Goal: Transaction & Acquisition: Purchase product/service

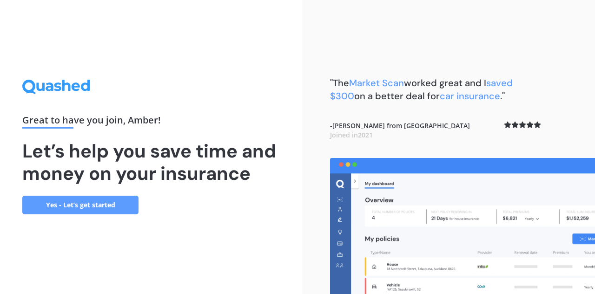
click at [99, 207] on link "Yes - Let’s get started" at bounding box center [80, 204] width 116 height 19
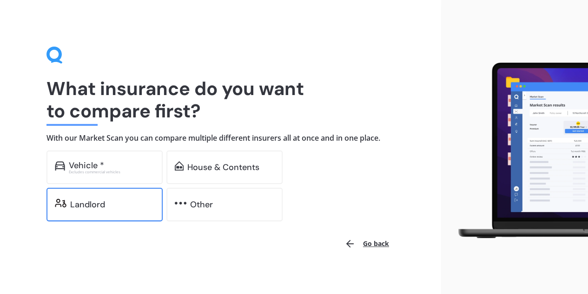
click at [92, 217] on div "Landlord" at bounding box center [105, 203] width 116 height 33
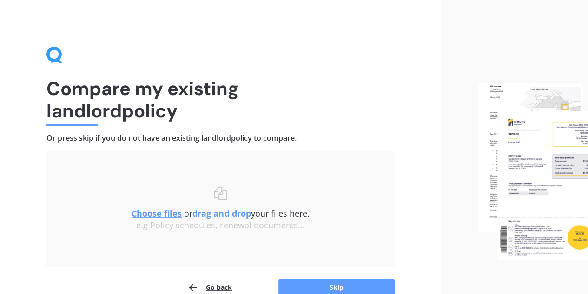
scroll to position [49, 0]
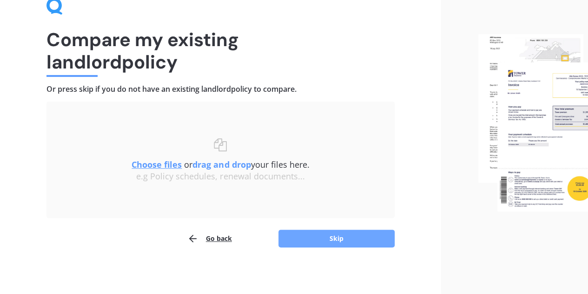
click at [310, 240] on button "Skip" at bounding box center [337, 238] width 116 height 18
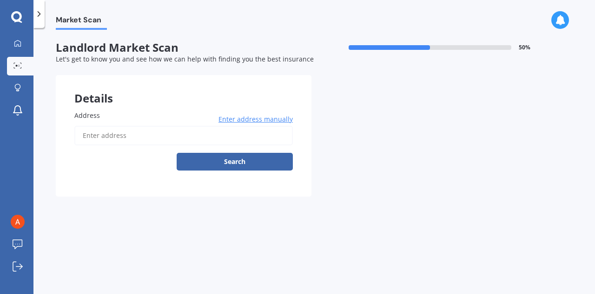
click at [140, 126] on input "Address" at bounding box center [183, 136] width 219 height 20
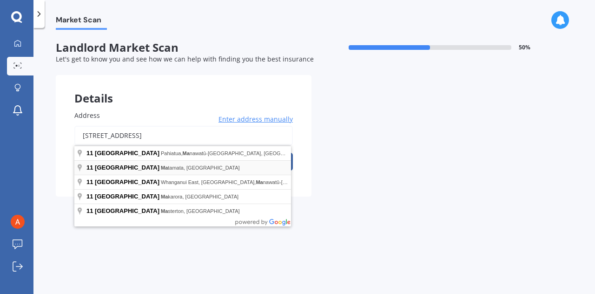
type input "11 Kiwi Street, Matamata 3400"
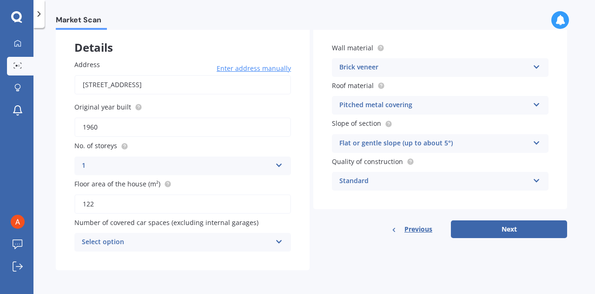
scroll to position [52, 0]
click at [268, 243] on div "Select option" at bounding box center [177, 241] width 190 height 11
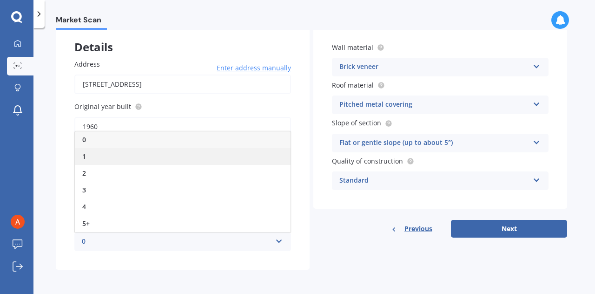
click at [133, 160] on div "1" at bounding box center [183, 156] width 216 height 17
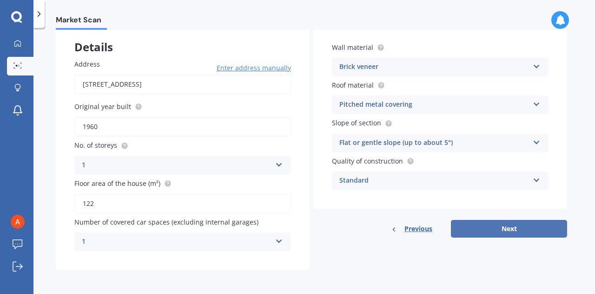
click at [505, 233] on button "Next" at bounding box center [509, 229] width 116 height 18
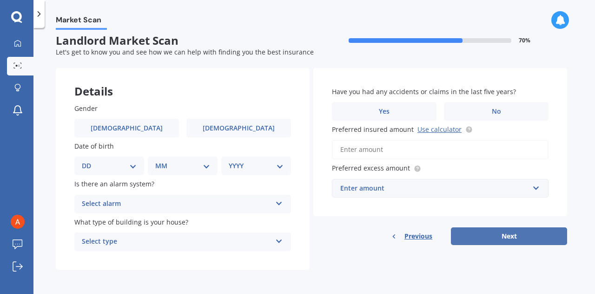
scroll to position [0, 0]
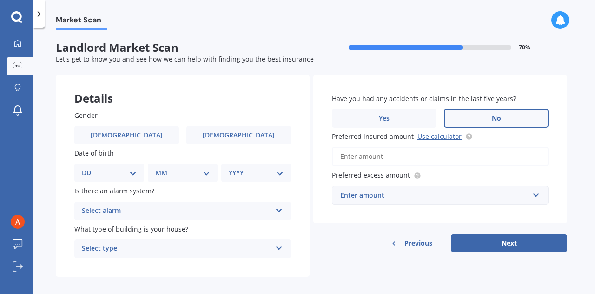
click at [451, 119] on label "No" at bounding box center [496, 118] width 105 height 19
click at [0, 0] on input "No" at bounding box center [0, 0] width 0 height 0
click at [368, 153] on input "Preferred insured amount Use calculator" at bounding box center [440, 157] width 217 height 20
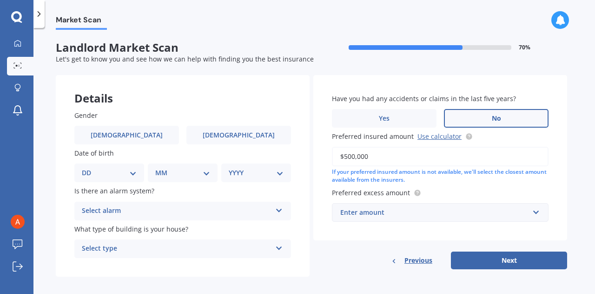
type input "$500,000"
click at [368, 211] on div "Enter amount" at bounding box center [434, 212] width 189 height 10
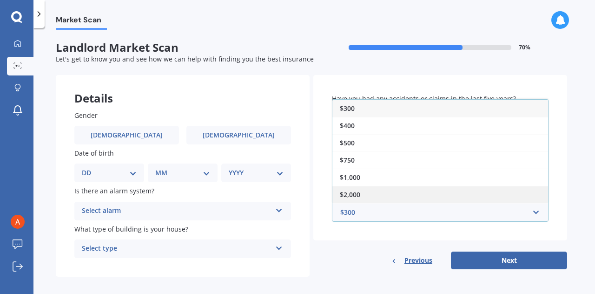
click at [361, 189] on div "$2,000" at bounding box center [441, 194] width 216 height 17
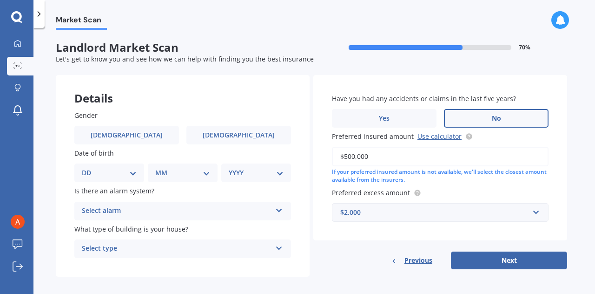
click at [321, 190] on div "Have you had any accidents or claims in the last five years? Yes No Preferred i…" at bounding box center [441, 157] width 254 height 165
click at [221, 135] on label "Female" at bounding box center [239, 135] width 105 height 19
click at [0, 0] on input "Female" at bounding box center [0, 0] width 0 height 0
click at [108, 178] on div "DD 01 02 03 04 05 06 07 08 09 10 11 12 13 14 15 16 17 18 19 20 21 22 23 24 25 2…" at bounding box center [109, 172] width 70 height 19
click at [127, 172] on select "DD 01 02 03 04 05 06 07 08 09 10 11 12 13 14 15 16 17 18 19 20 21 22 23 24 25 2…" at bounding box center [109, 172] width 55 height 10
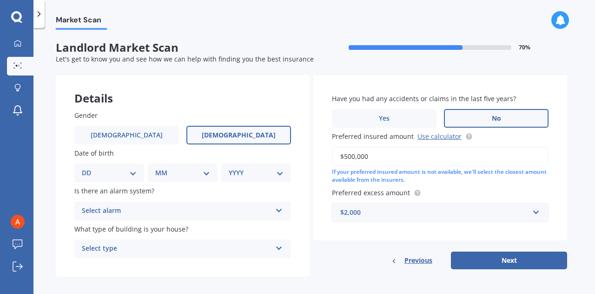
select select "13"
click at [89, 167] on select "DD 01 02 03 04 05 06 07 08 09 10 11 12 13 14 15 16 17 18 19 20 21 22 23 24 25 2…" at bounding box center [109, 172] width 55 height 10
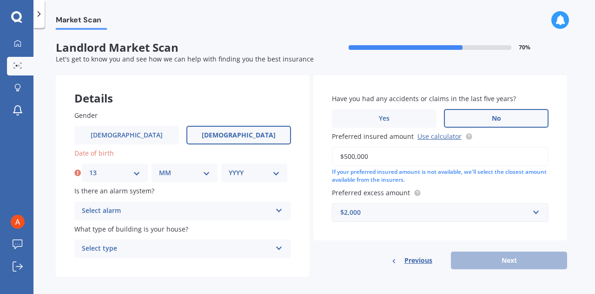
click at [212, 173] on div "MM 01 02 03 04 05 06 07 08 09 10 11 12" at bounding box center [185, 172] width 66 height 19
click at [194, 170] on select "MM 01 02 03 04 05 06 07 08 09 10 11 12" at bounding box center [184, 172] width 51 height 10
select select "09"
click at [159, 167] on select "MM 01 02 03 04 05 06 07 08 09 10 11 12" at bounding box center [184, 172] width 51 height 10
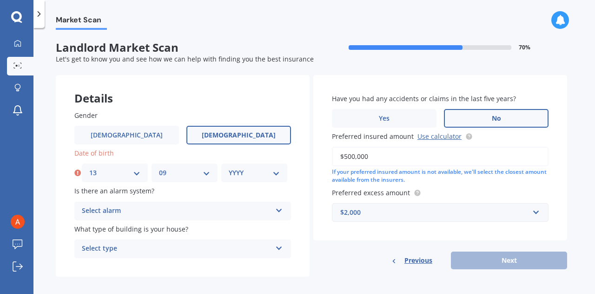
click at [261, 173] on select "YYYY 2009 2008 2007 2006 2005 2004 2003 2002 2001 2000 1999 1998 1997 1996 1995…" at bounding box center [254, 172] width 51 height 10
select select "1995"
click at [229, 167] on select "YYYY 2009 2008 2007 2006 2005 2004 2003 2002 2001 2000 1999 1998 1997 1996 1995…" at bounding box center [254, 172] width 51 height 10
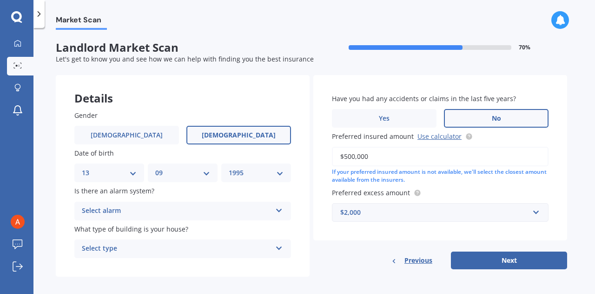
click at [143, 212] on div "Select alarm" at bounding box center [177, 210] width 190 height 11
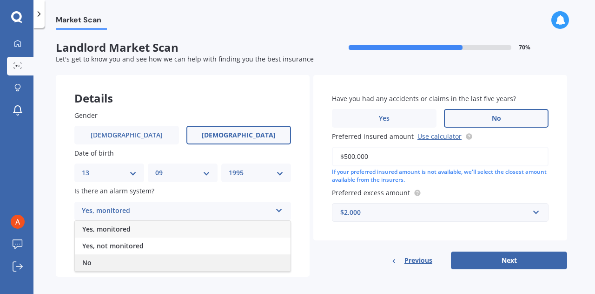
click at [114, 257] on div "No" at bounding box center [183, 262] width 216 height 17
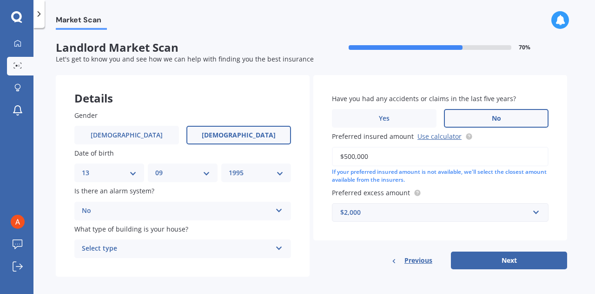
click at [117, 251] on div "Select type" at bounding box center [177, 248] width 190 height 11
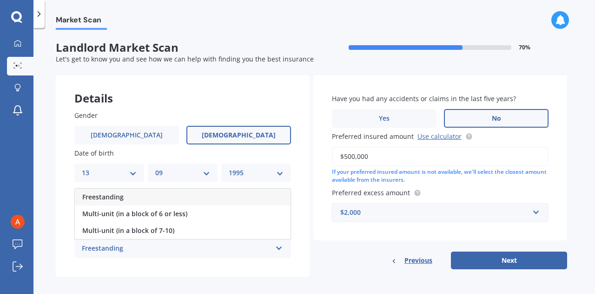
click at [118, 197] on span "Freestanding" at bounding box center [102, 196] width 41 height 9
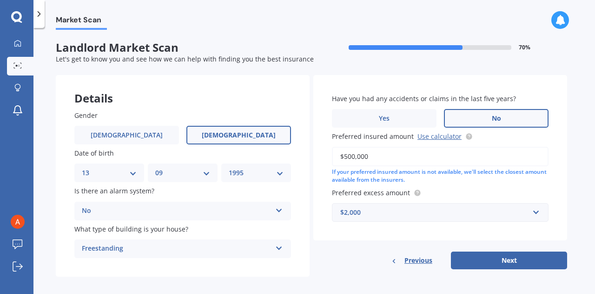
click at [329, 236] on div "Have you had any accidents or claims in the last five years? Yes No Preferred i…" at bounding box center [441, 157] width 254 height 165
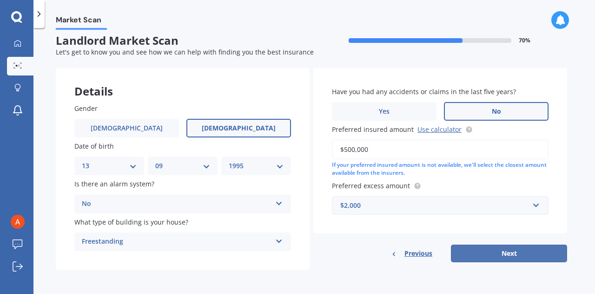
click at [515, 251] on button "Next" at bounding box center [509, 253] width 116 height 18
select select "13"
select select "09"
select select "1995"
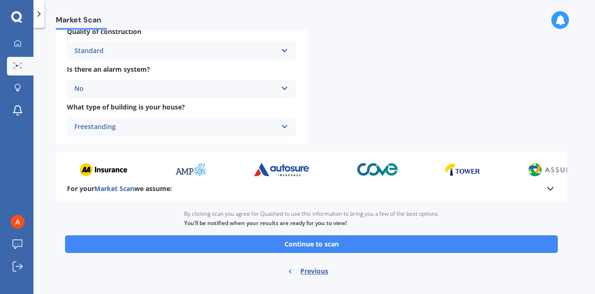
scroll to position [361, 0]
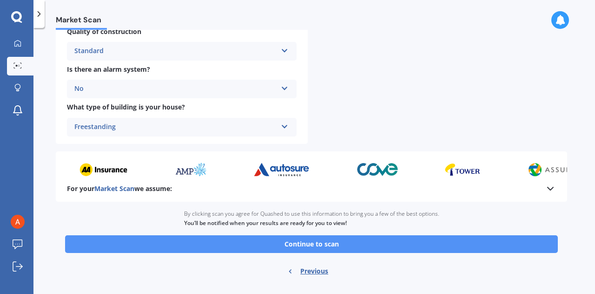
click at [295, 245] on button "Continue to scan" at bounding box center [311, 244] width 493 height 18
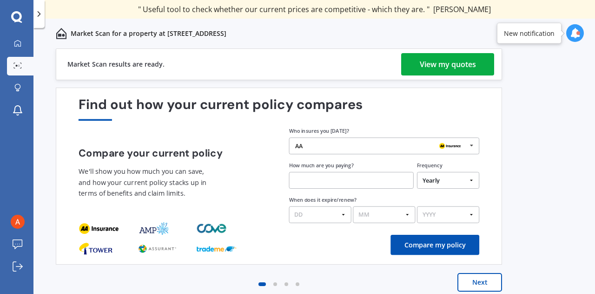
click at [419, 68] on link "View my quotes" at bounding box center [447, 64] width 93 height 22
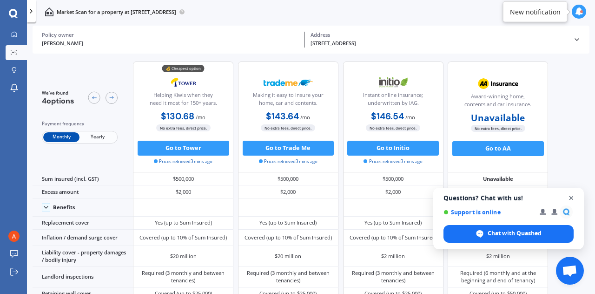
click at [572, 200] on span "Open chat" at bounding box center [572, 198] width 12 height 12
